Goal: Transaction & Acquisition: Purchase product/service

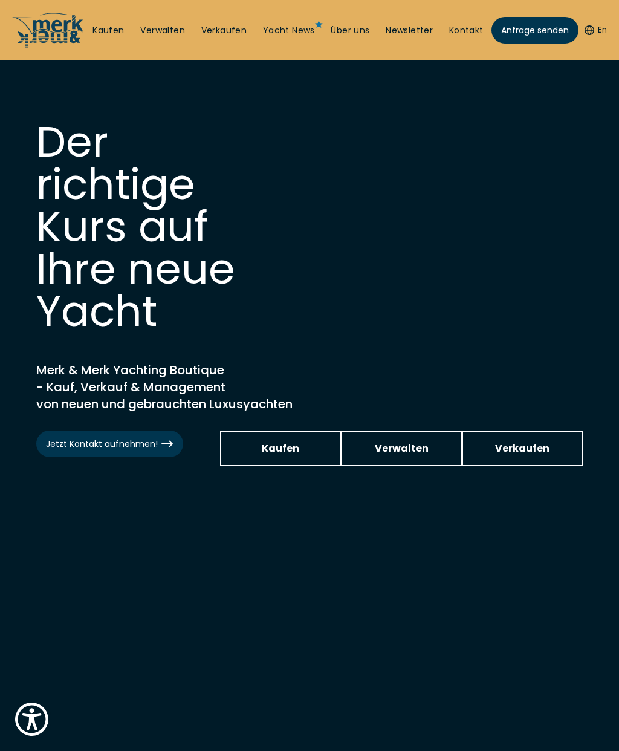
click at [300, 445] on link "Kaufen" at bounding box center [280, 449] width 121 height 36
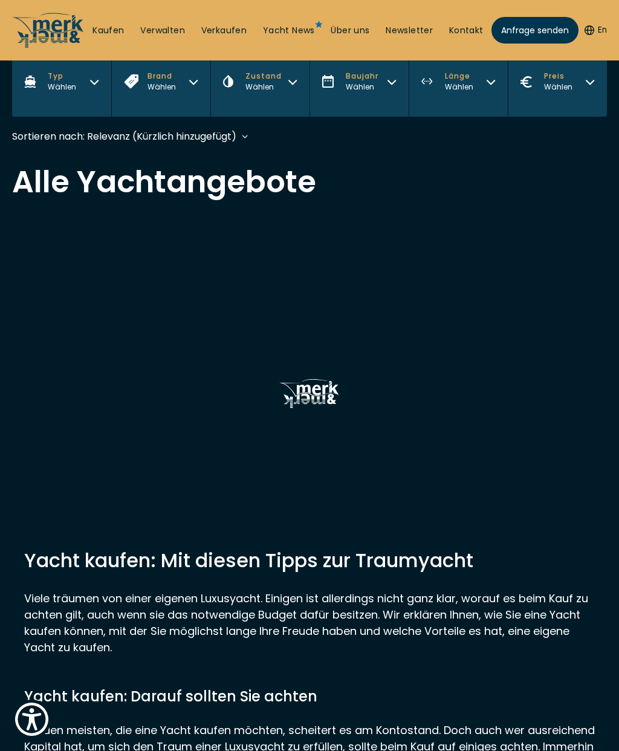
scroll to position [313, 0]
click at [227, 195] on h2 "Alle Yachtangebote" at bounding box center [309, 183] width 595 height 30
click at [275, 184] on h2 "Alle Yachtangebote" at bounding box center [309, 183] width 595 height 30
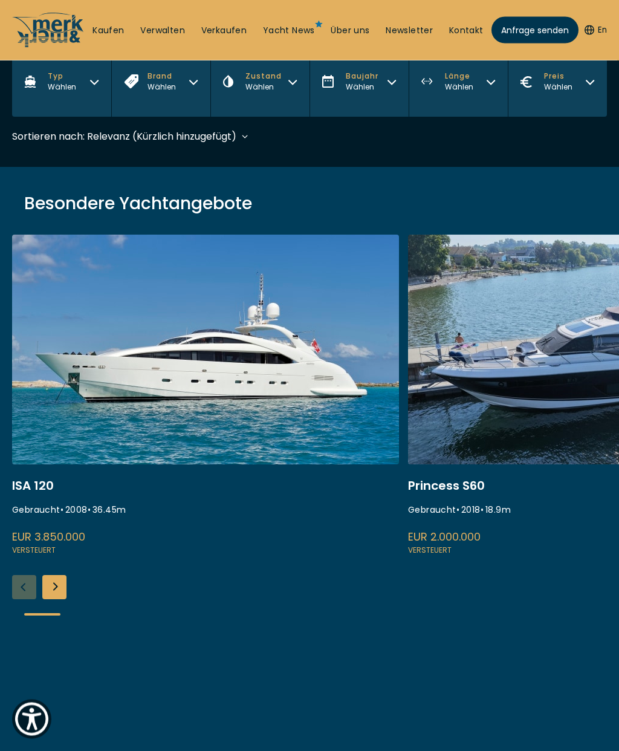
scroll to position [313, 0]
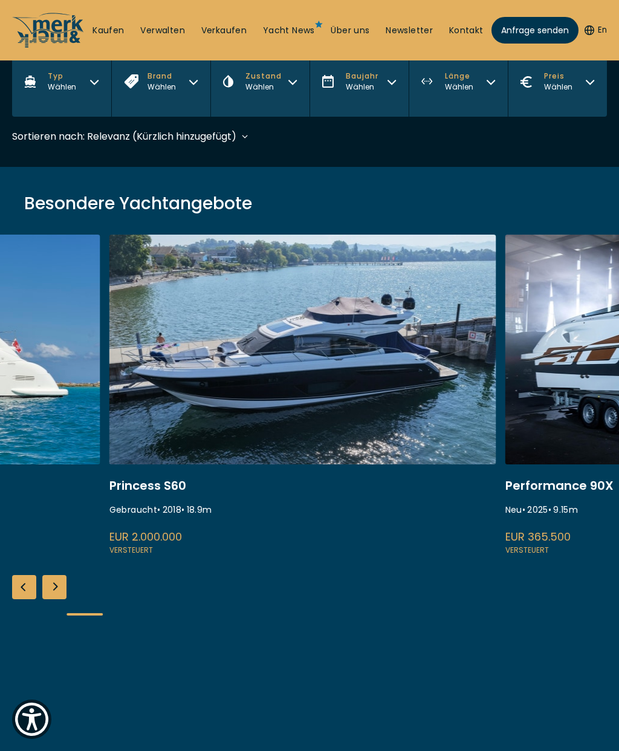
click at [476, 429] on link at bounding box center [302, 396] width 387 height 322
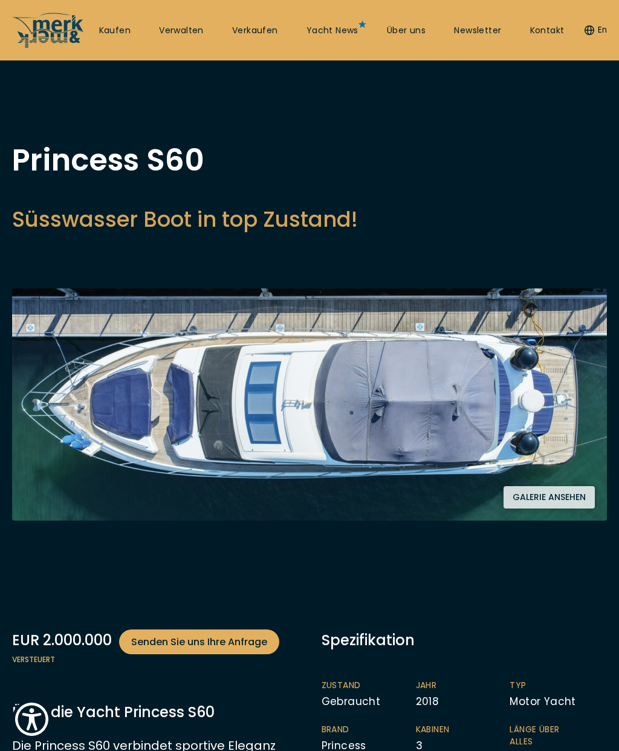
click at [114, 33] on link "Kaufen" at bounding box center [114, 31] width 31 height 12
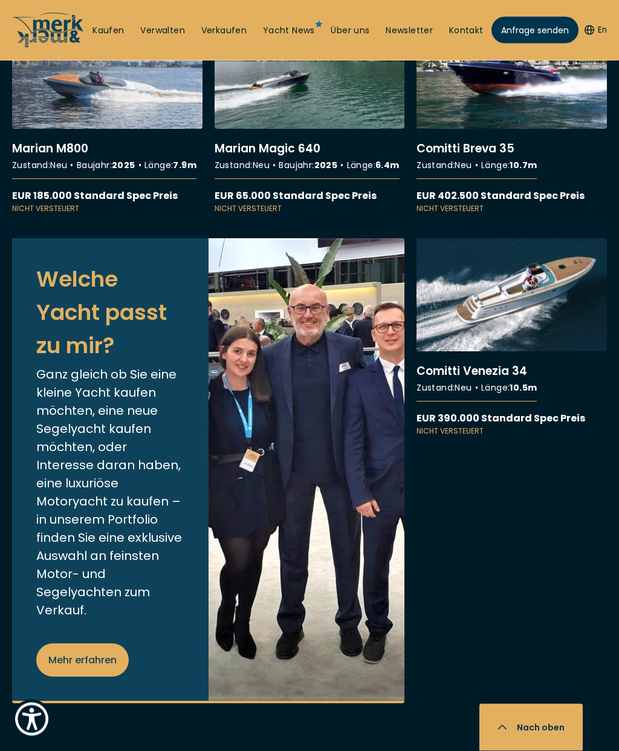
scroll to position [3811, 0]
